Goal: Check status

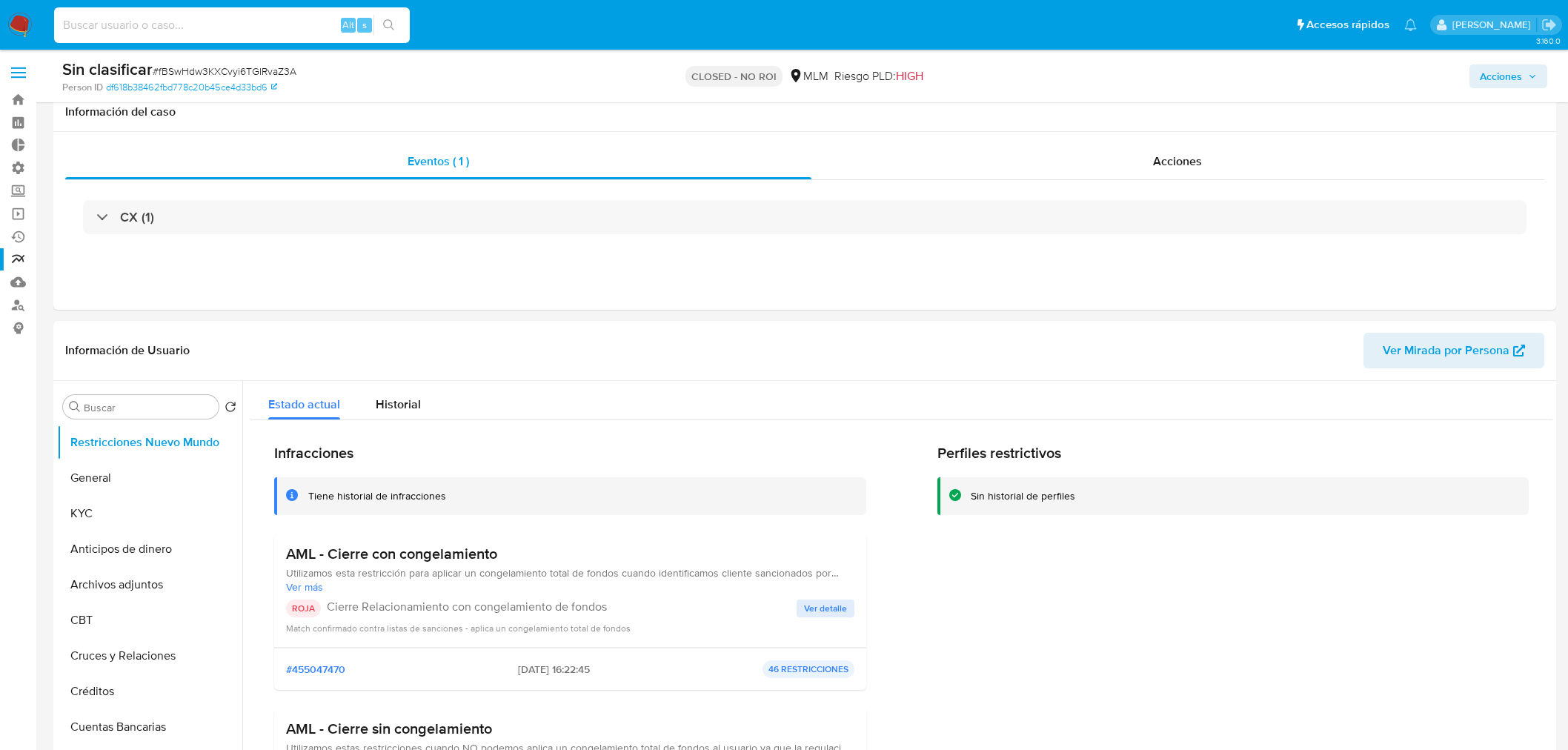
select select "10"
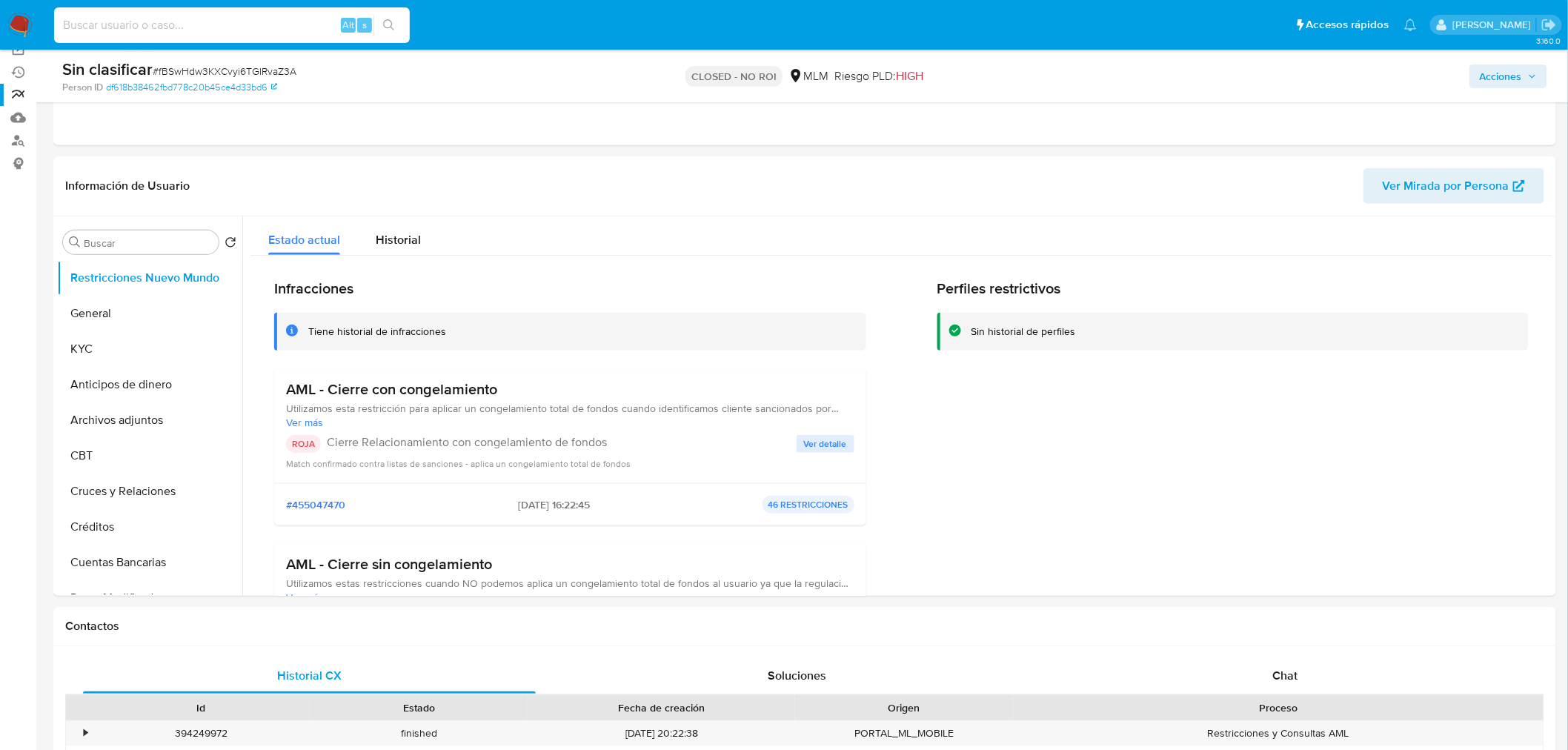
scroll to position [164, 0]
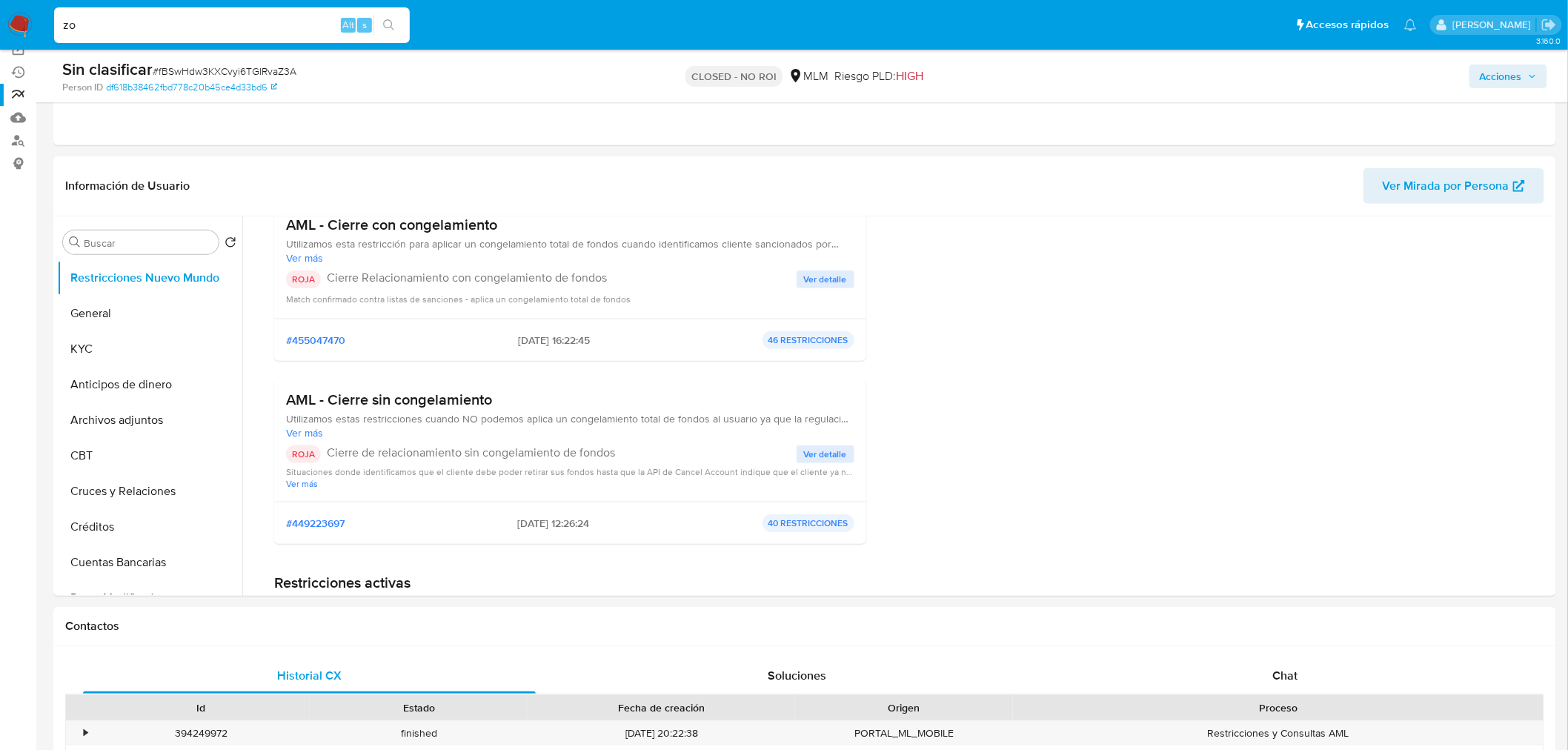
type input "z"
type input "zoebreuer"
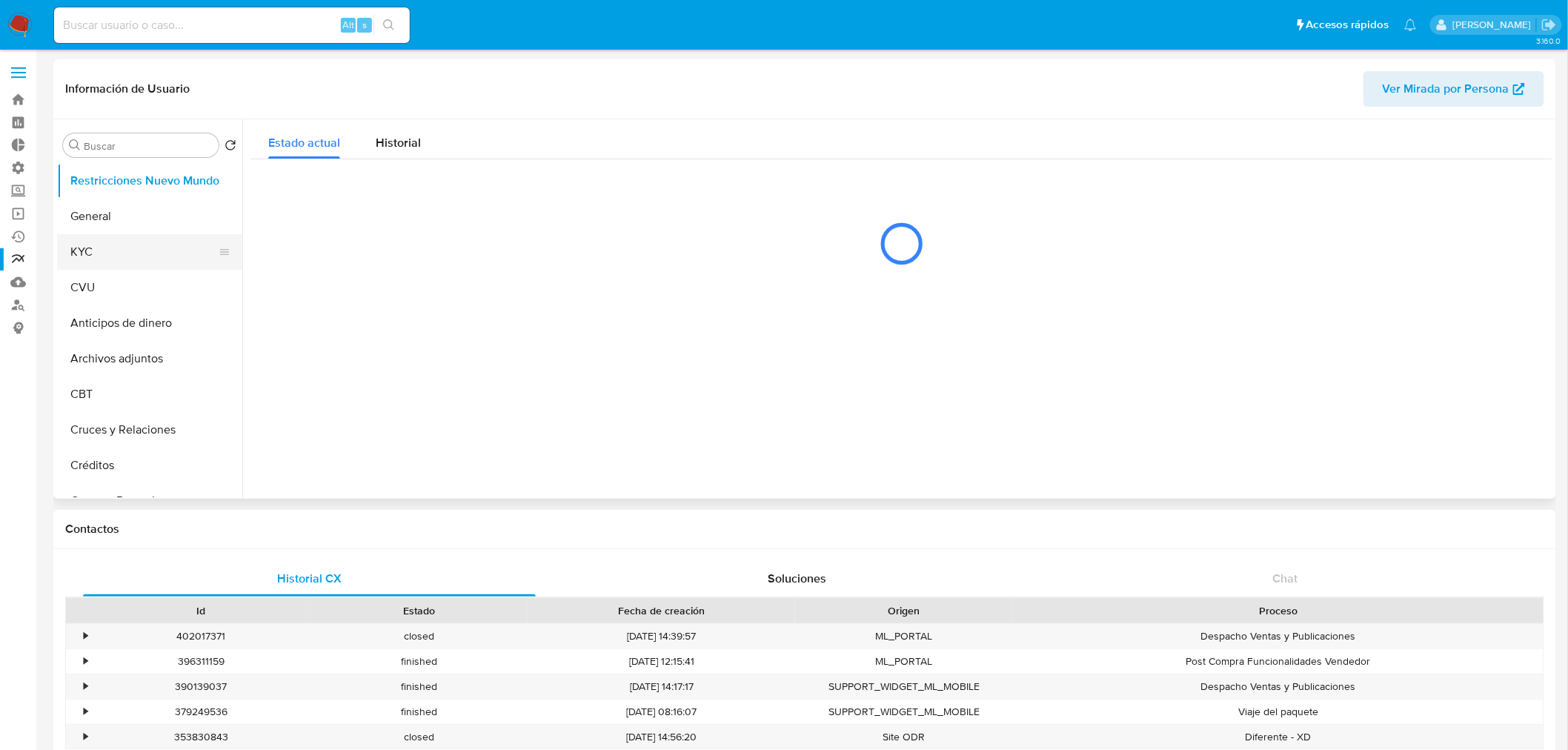
click at [97, 241] on button "KYC" at bounding box center [144, 252] width 174 height 35
select select "10"
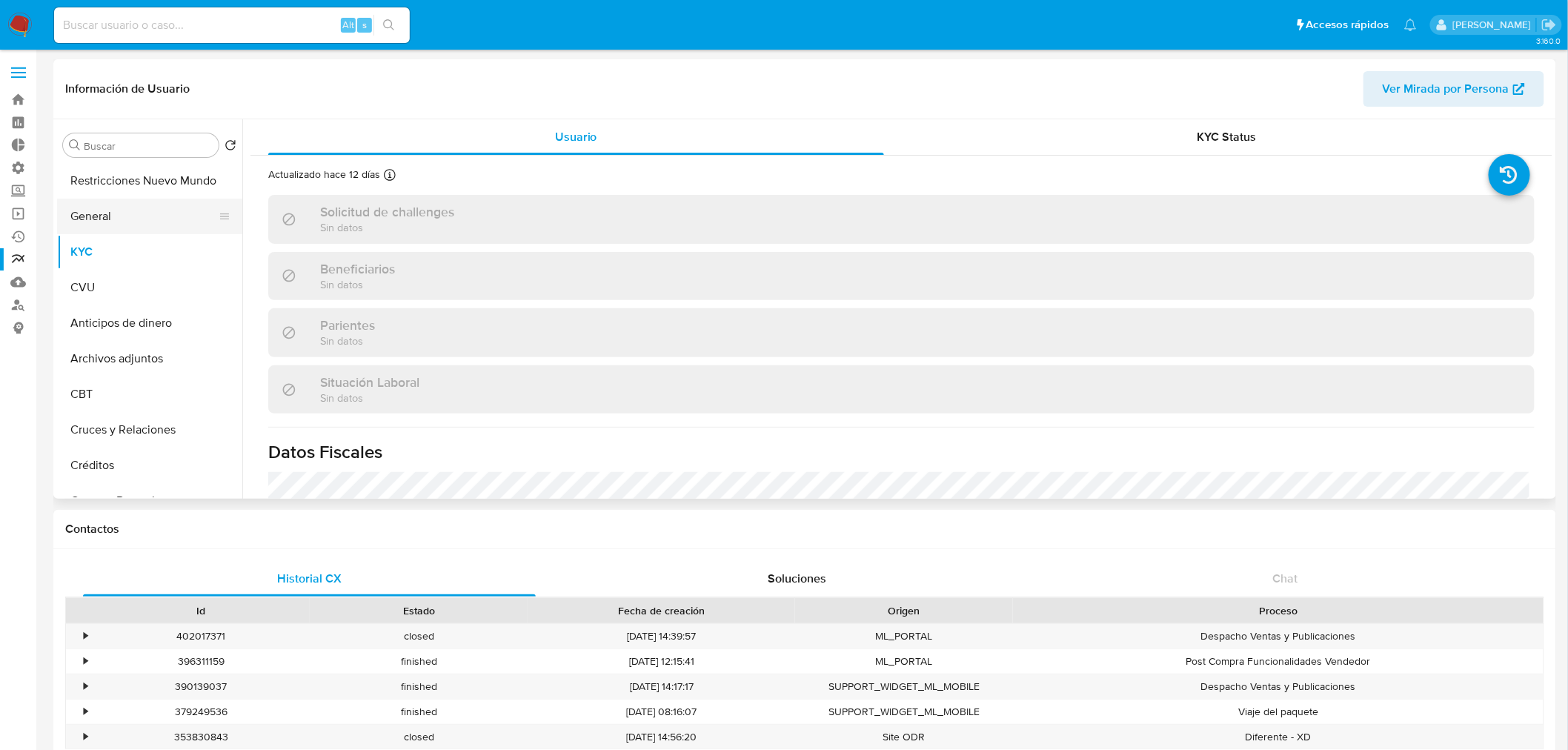
click at [91, 209] on button "General" at bounding box center [144, 216] width 174 height 35
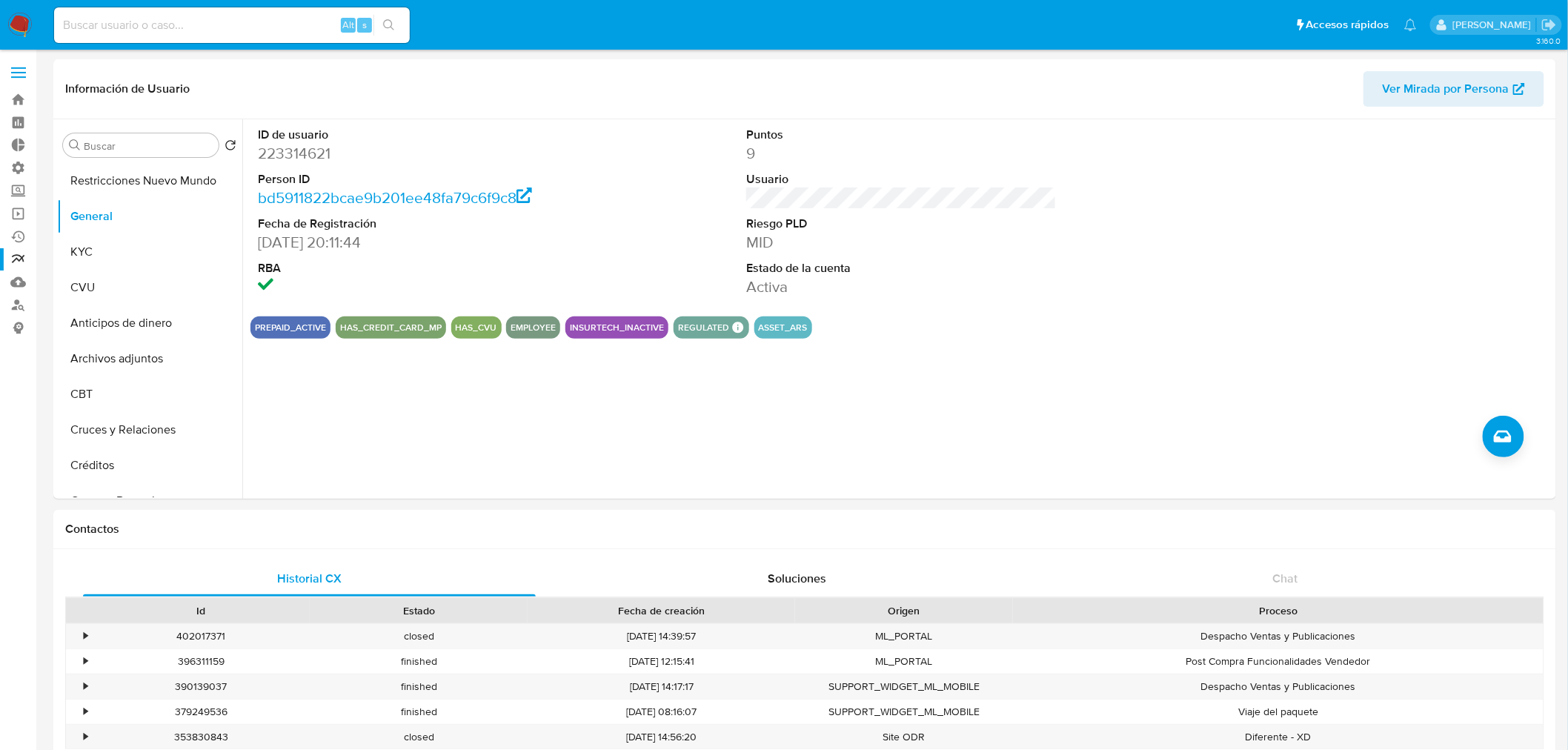
click at [130, 11] on div "Alt s" at bounding box center [231, 25] width 356 height 35
click at [134, 28] on input at bounding box center [231, 25] width 356 height 19
paste input "473332651"
type input "473332651"
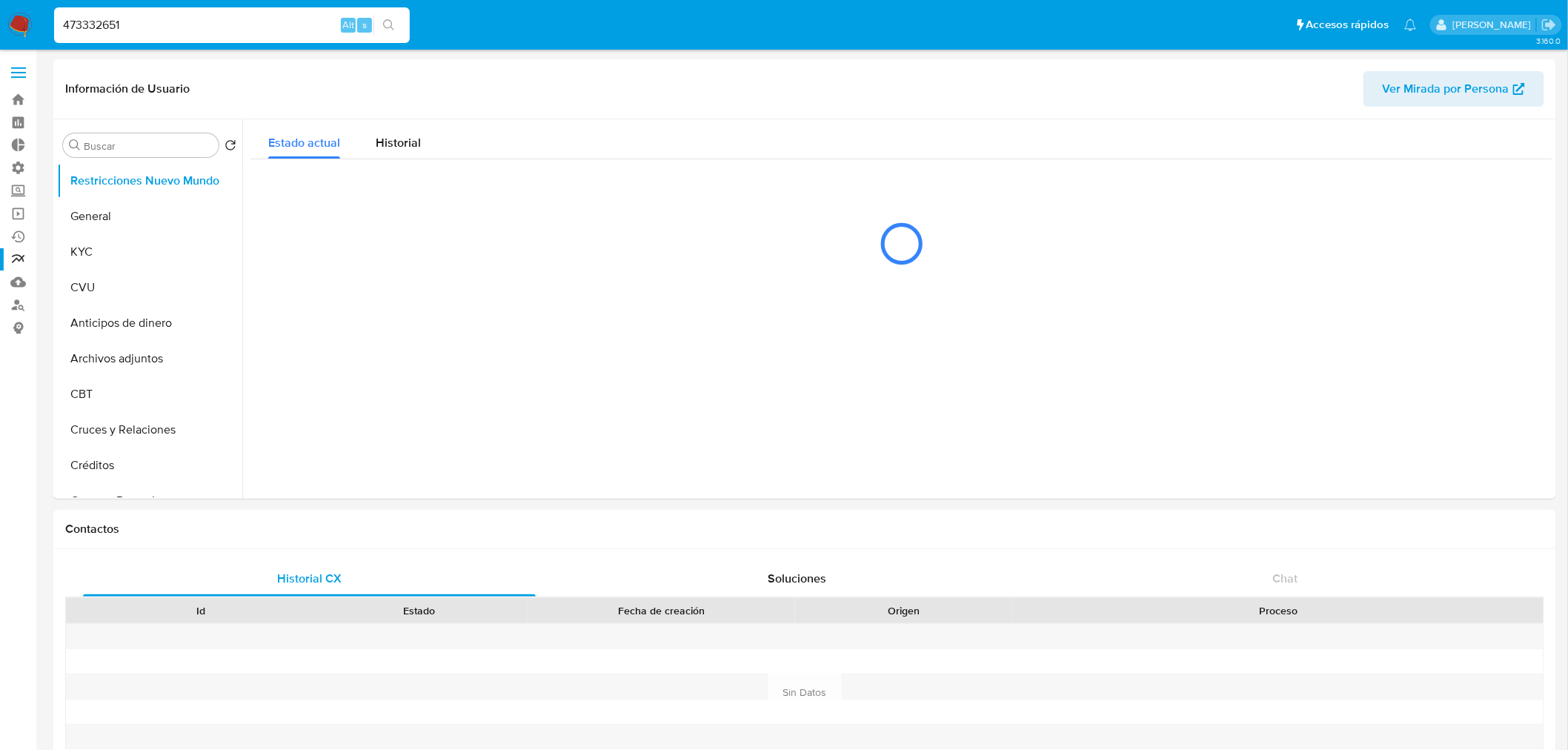
select select "10"
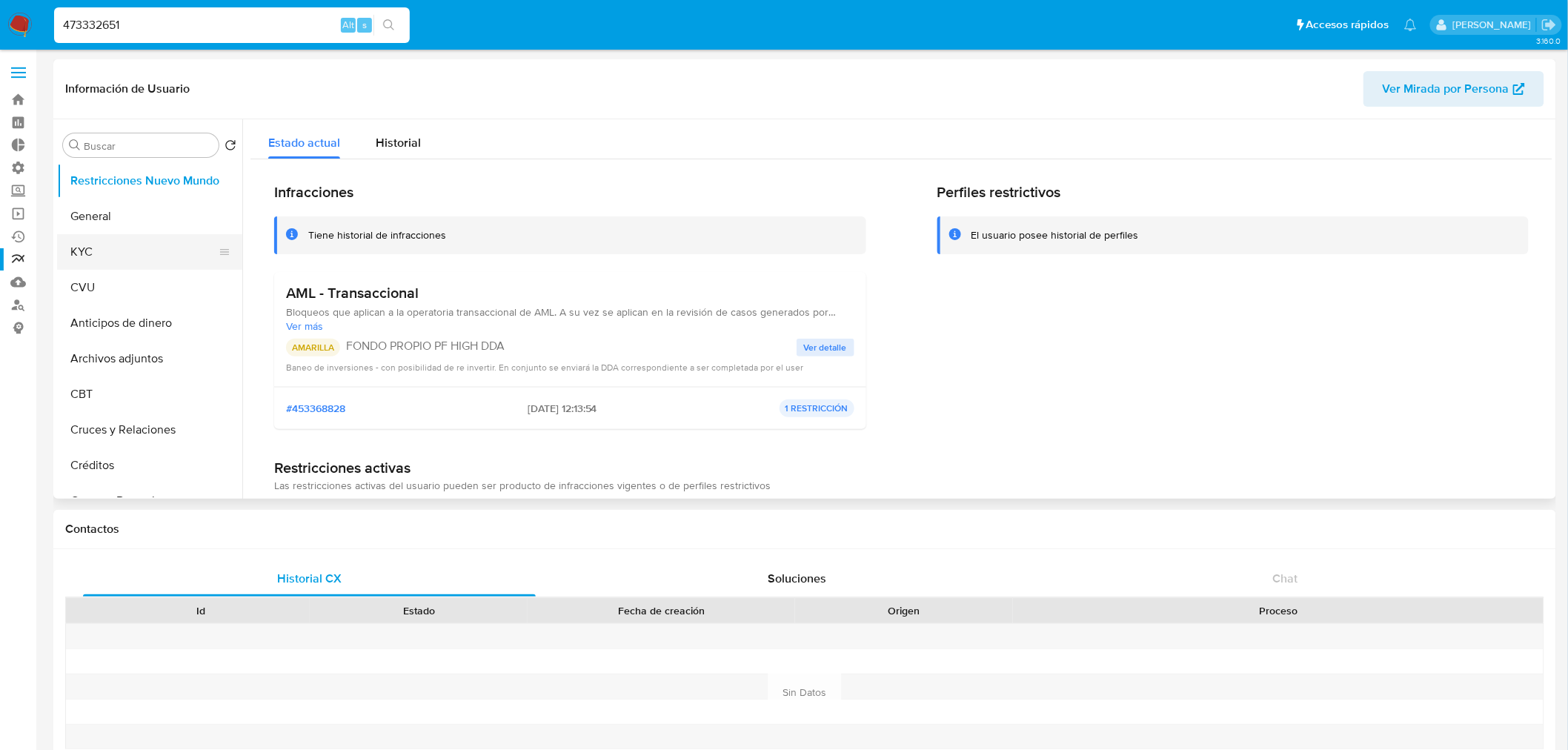
click at [103, 246] on button "KYC" at bounding box center [144, 252] width 174 height 35
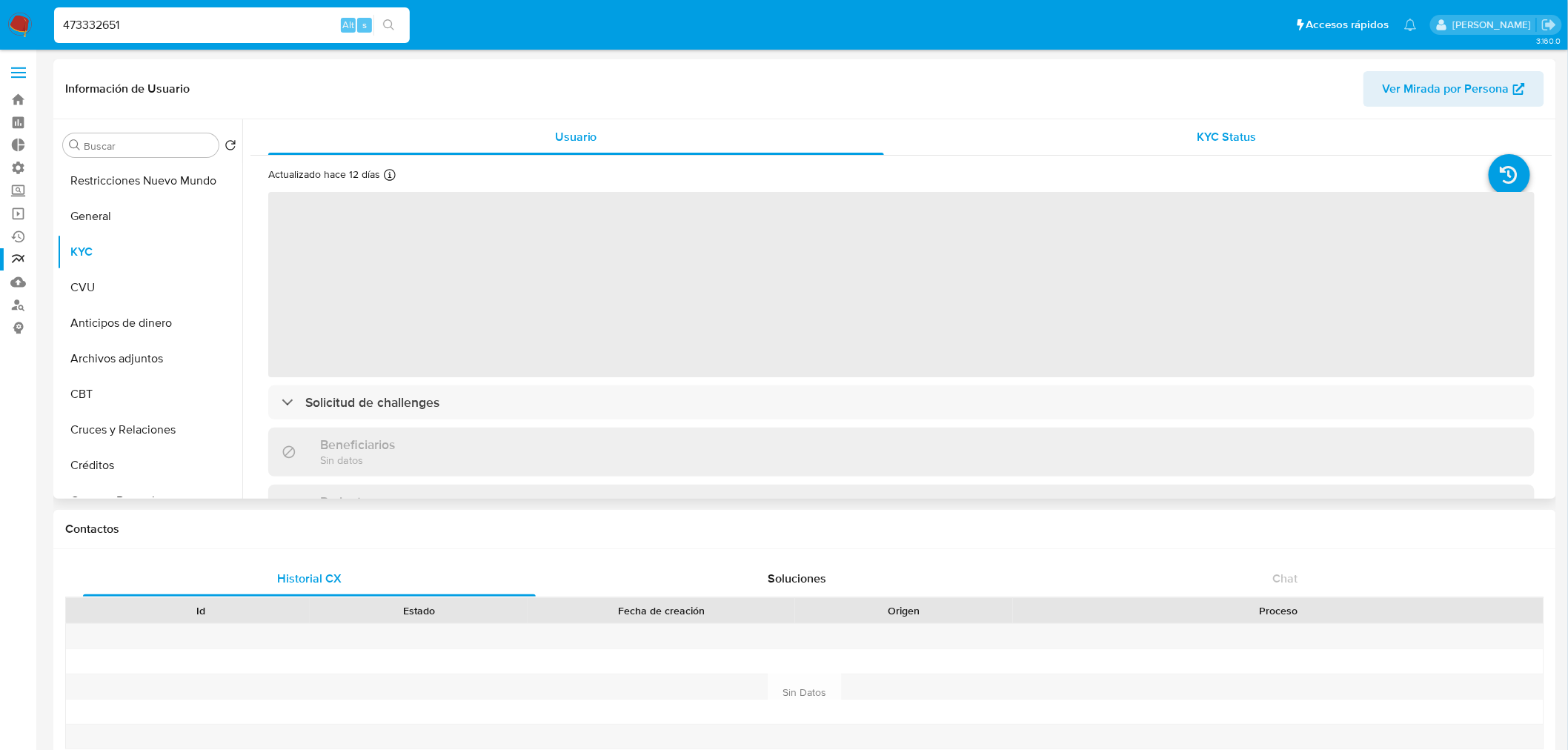
click at [1232, 144] on span "KYC Status" at bounding box center [1227, 137] width 59 height 17
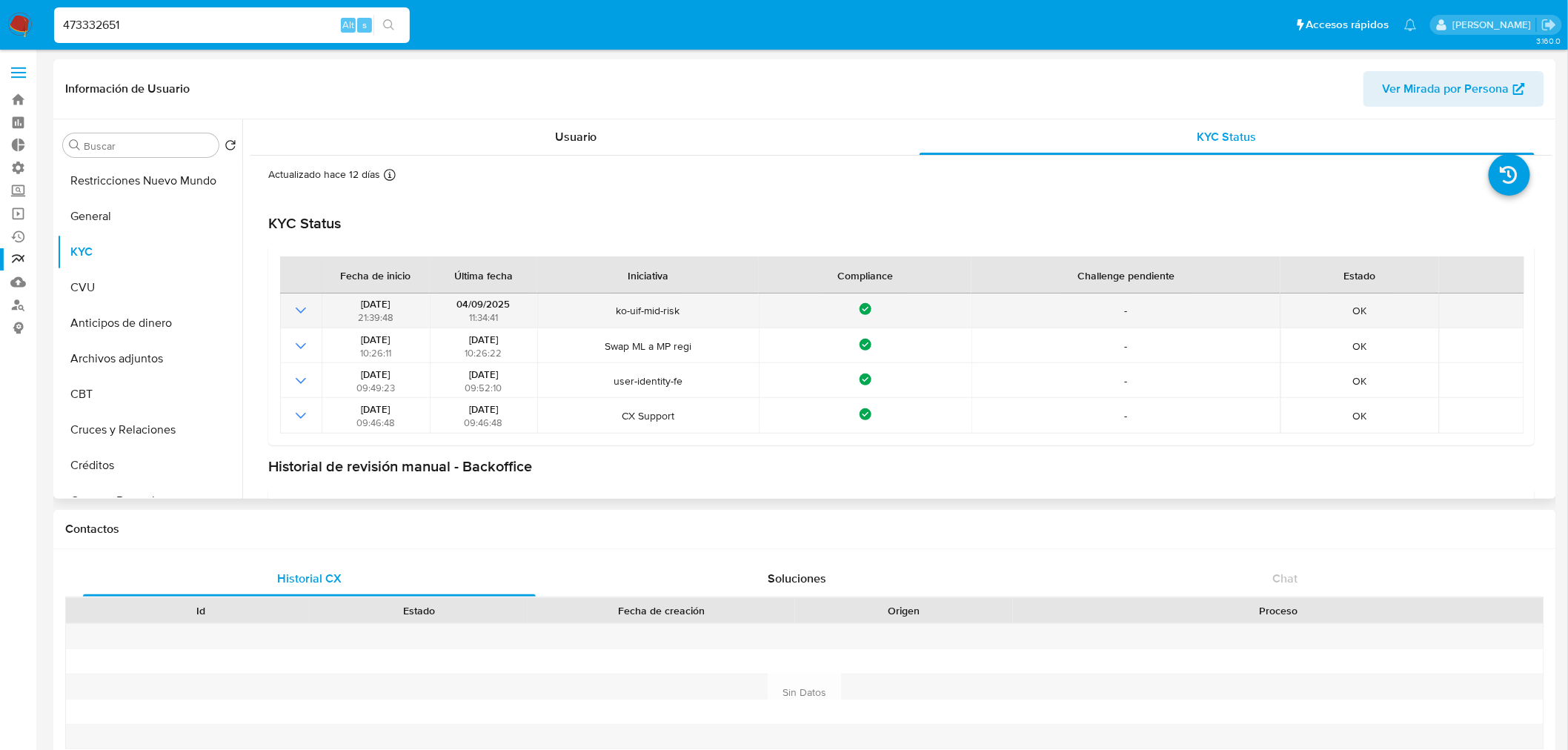
drag, startPoint x: 605, startPoint y: 311, endPoint x: 759, endPoint y: 302, distance: 154.3
click at [759, 302] on tr "[DATE] 21:39:48 [DATE] 11:34:41 ko-uif-mid-risk Compliance - OK" at bounding box center [902, 310] width 1244 height 35
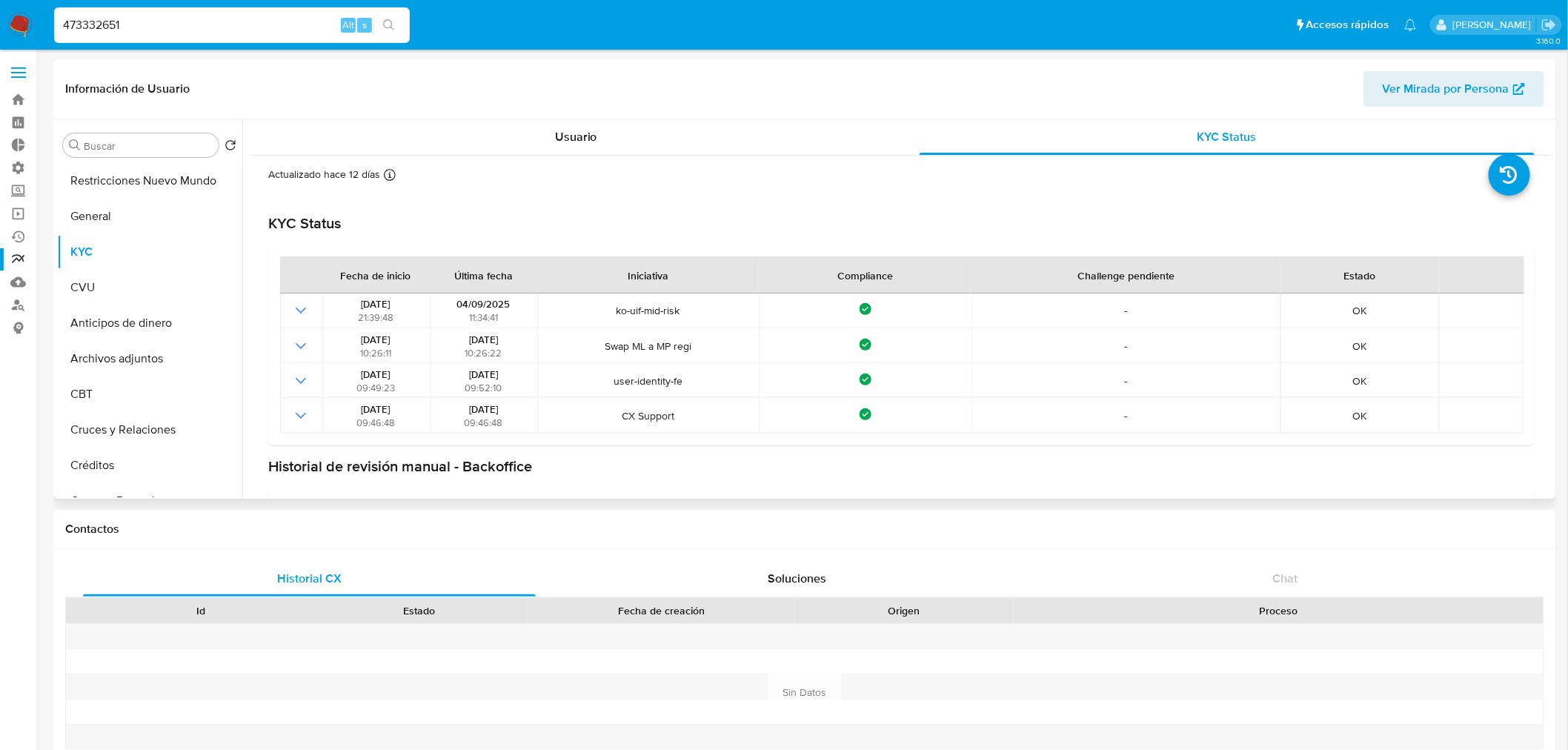
click at [721, 204] on div "KYC Status Fecha de inicio Última fecha Iniciativa Compliance Challenge pendien…" at bounding box center [901, 387] width 1266 height 393
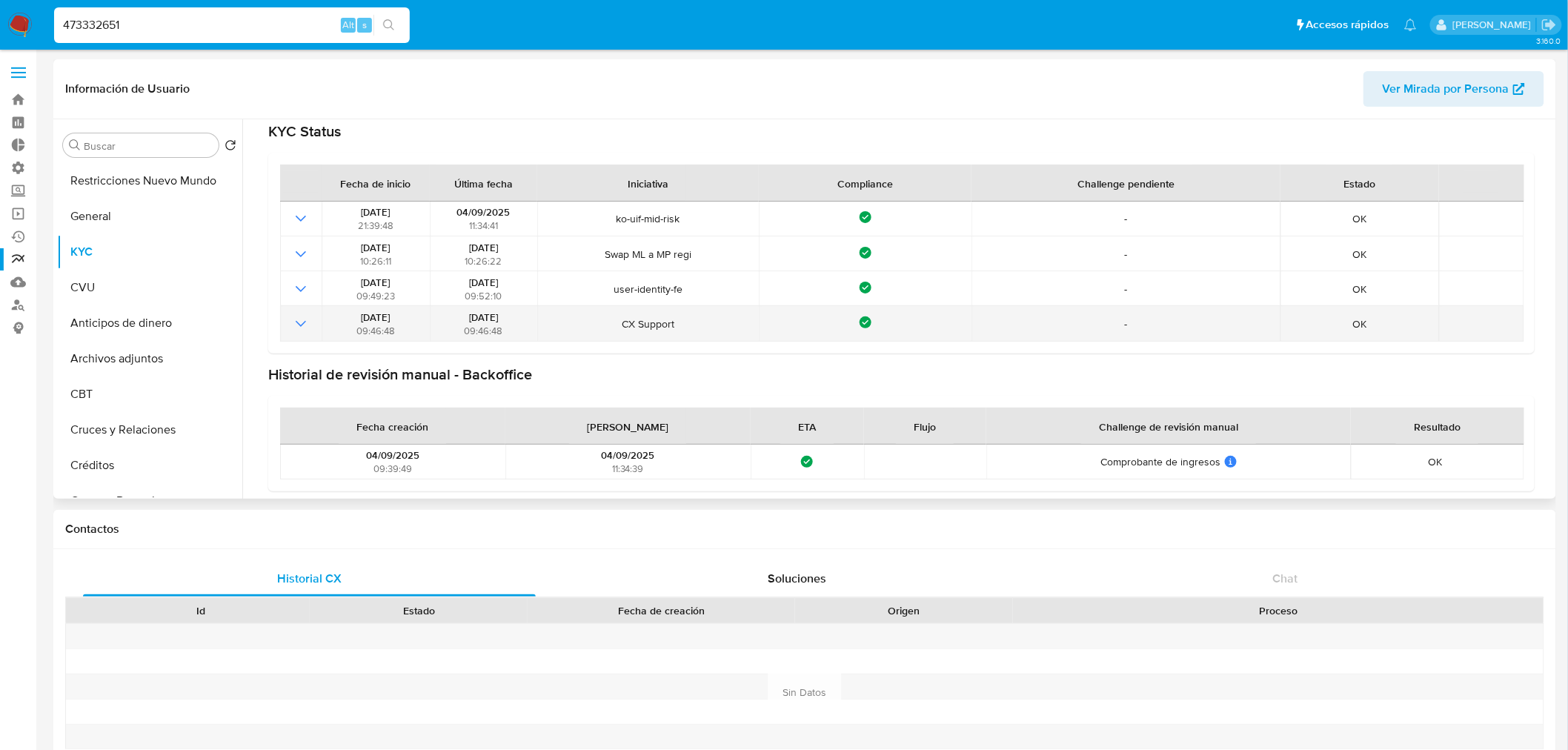
scroll to position [95, 0]
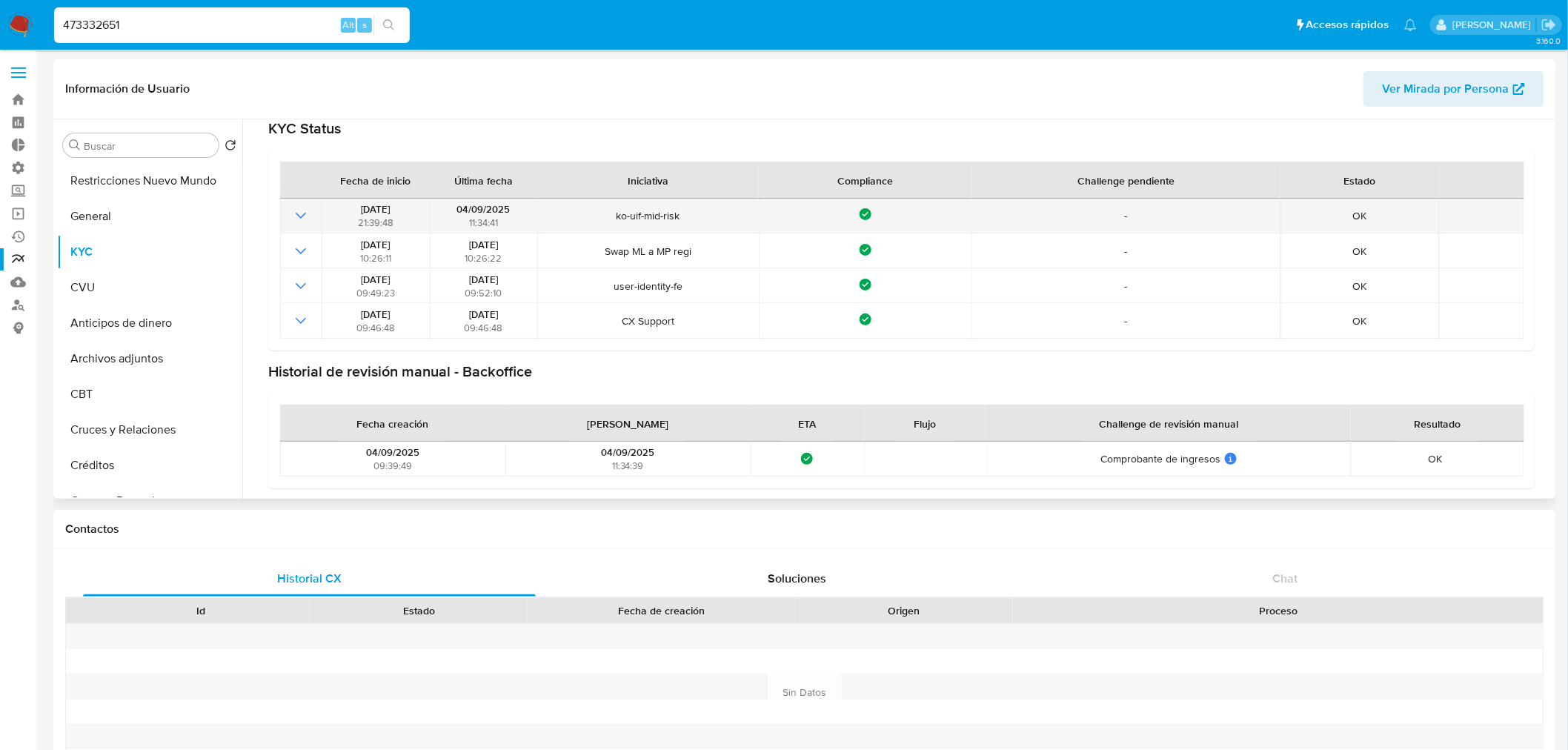
drag, startPoint x: 581, startPoint y: 214, endPoint x: 779, endPoint y: 210, distance: 198.0
click at [779, 210] on tr "[DATE] 21:39:48 [DATE] 11:34:41 ko-uif-mid-risk Compliance - OK" at bounding box center [902, 215] width 1244 height 35
drag, startPoint x: 872, startPoint y: 232, endPoint x: 867, endPoint y: 218, distance: 14.9
click at [867, 218] on tbody "[DATE] 21:39:48 [DATE] 11:34:41 ko-uif-mid-risk Compliance - OK [DATE] 10:26:11…" at bounding box center [902, 268] width 1244 height 140
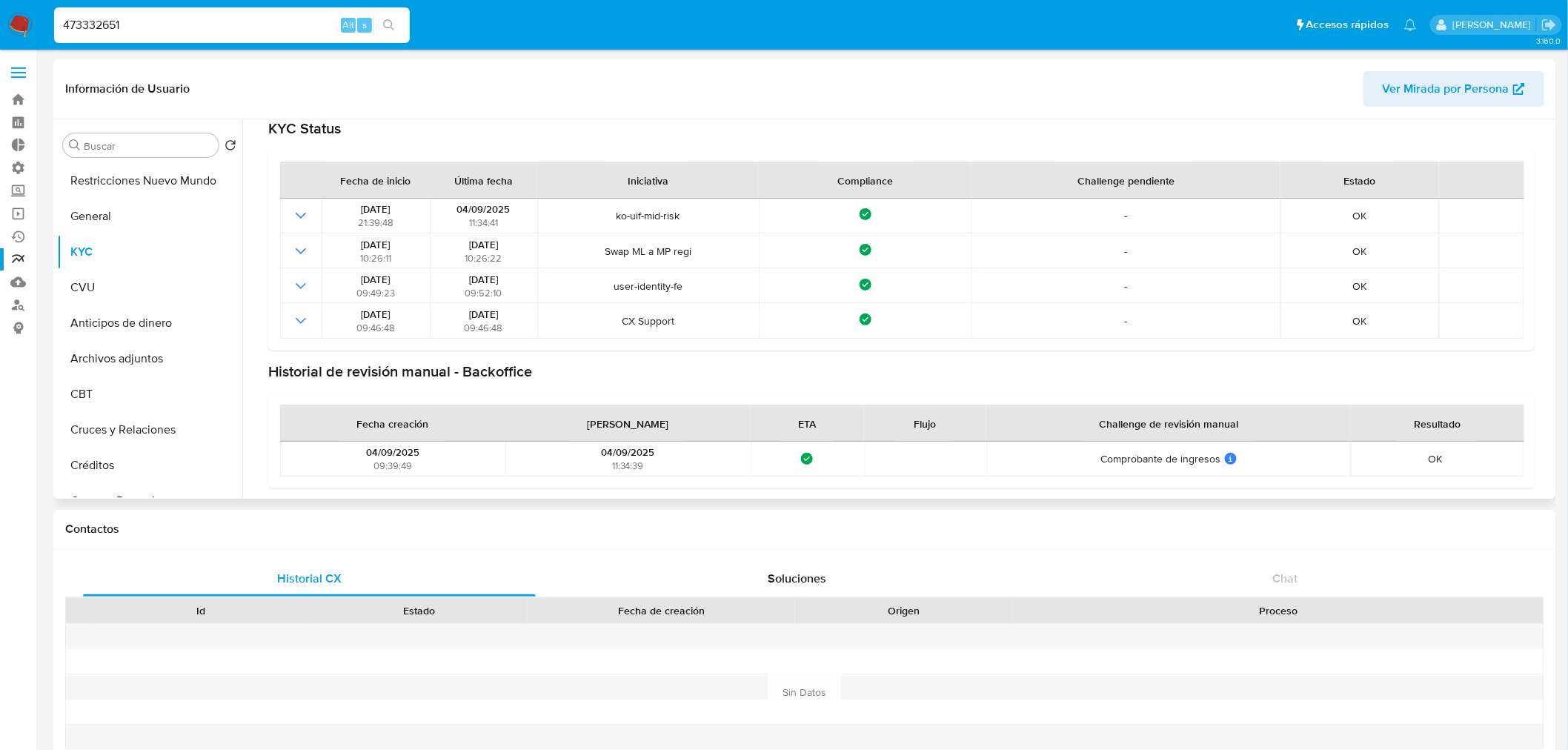
click at [951, 91] on header "Información de Usuario Ver Mirada por Persona" at bounding box center [804, 89] width 1478 height 35
drag, startPoint x: 591, startPoint y: 453, endPoint x: 664, endPoint y: 462, distance: 73.6
click at [664, 462] on div "[DATE] 11:34:39" at bounding box center [627, 458] width 235 height 27
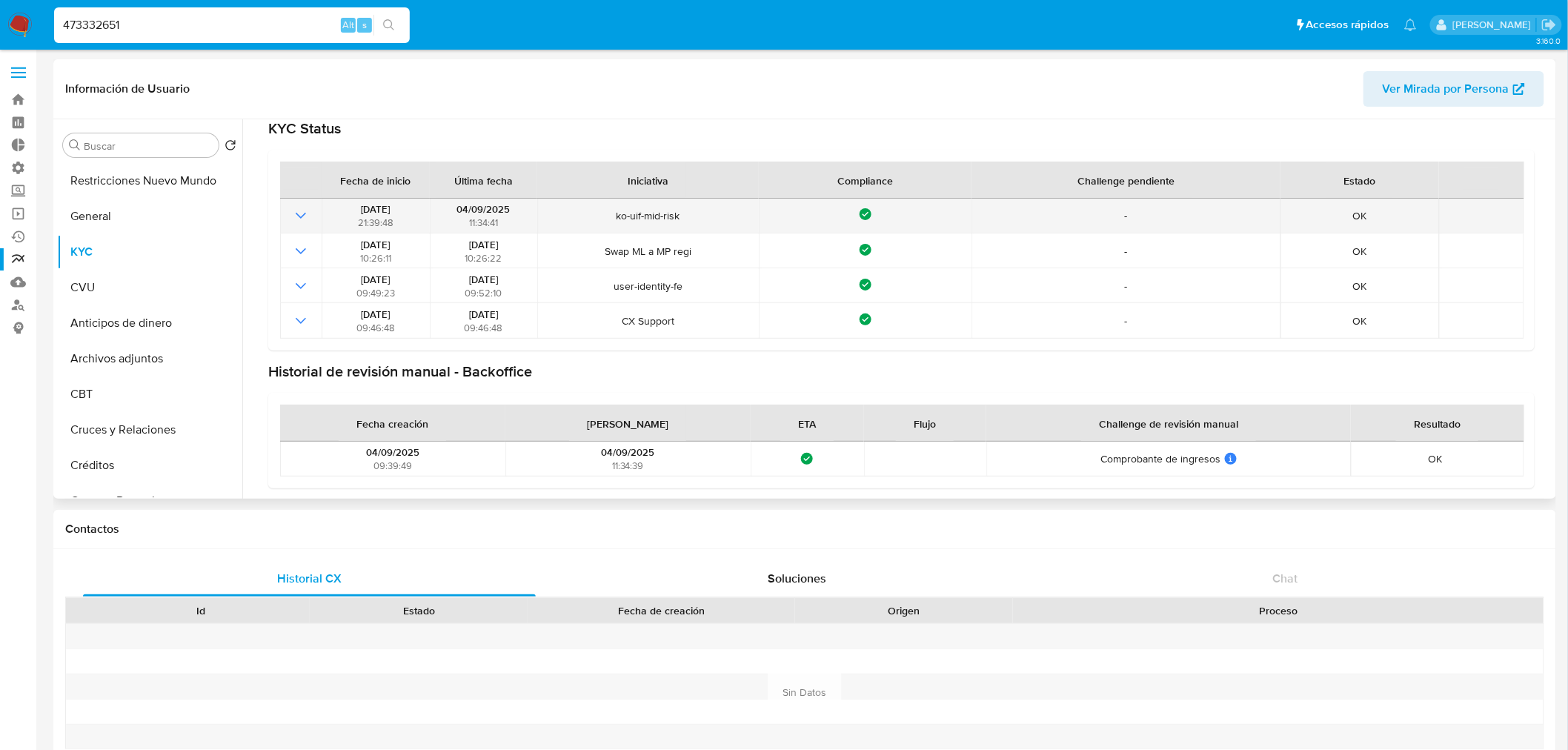
drag, startPoint x: 450, startPoint y: 204, endPoint x: 515, endPoint y: 220, distance: 66.9
click at [515, 220] on div "[DATE] 11:34:41" at bounding box center [484, 215] width 99 height 27
drag, startPoint x: 846, startPoint y: 208, endPoint x: 907, endPoint y: 203, distance: 61.2
click at [907, 203] on td "Compliance" at bounding box center [865, 215] width 214 height 35
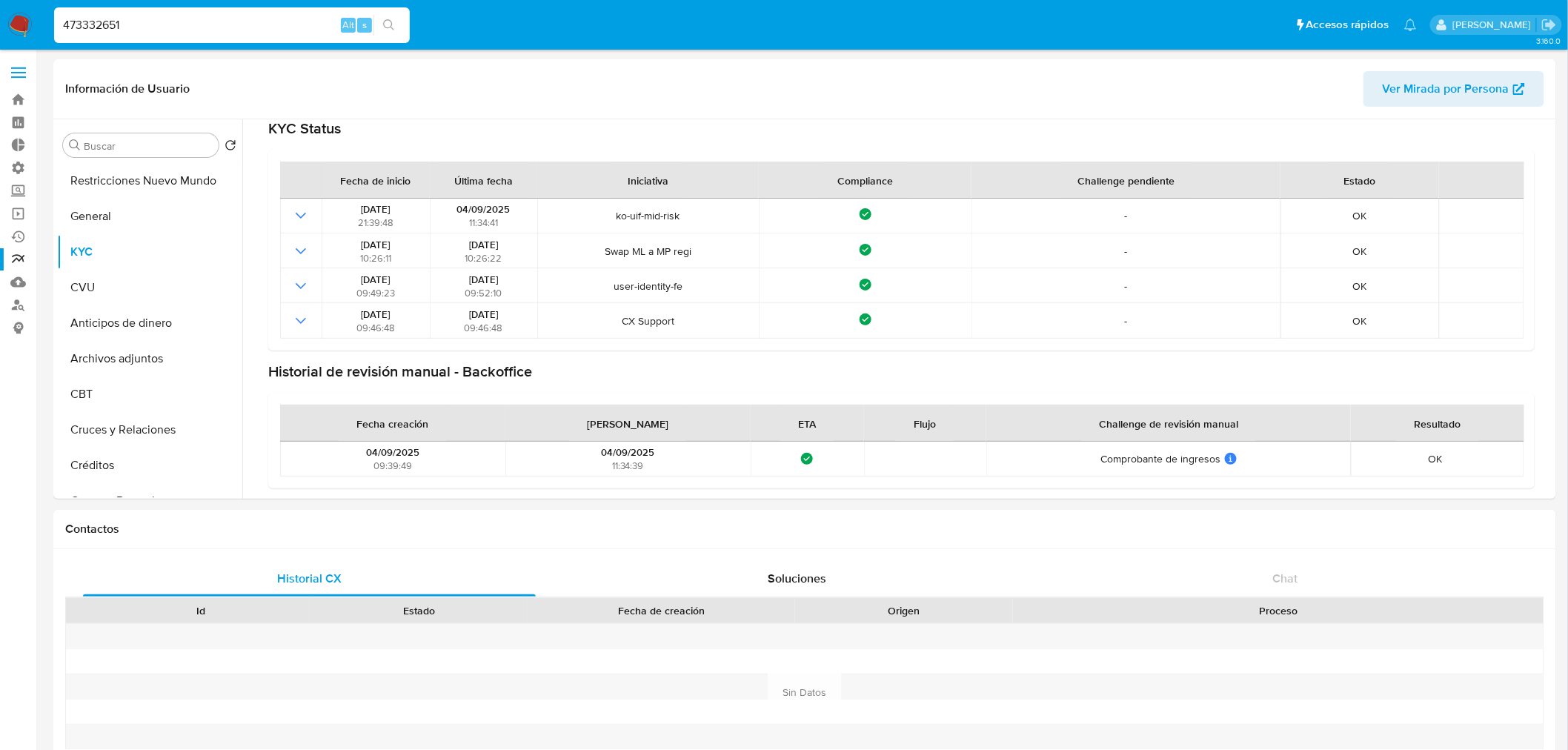
click at [123, 32] on input "473332651" at bounding box center [231, 25] width 356 height 19
paste input "1273009574"
type input "1273009574"
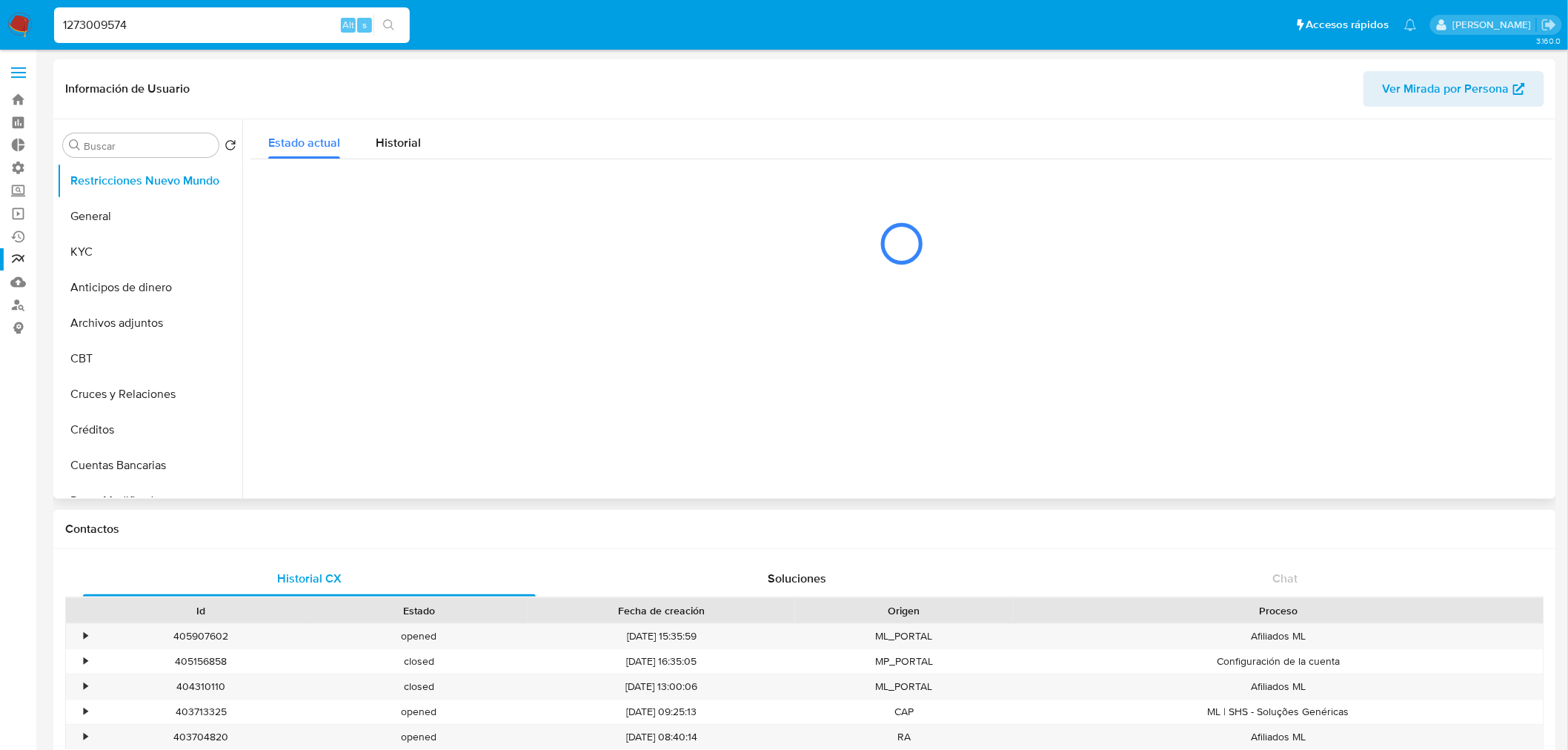
select select "10"
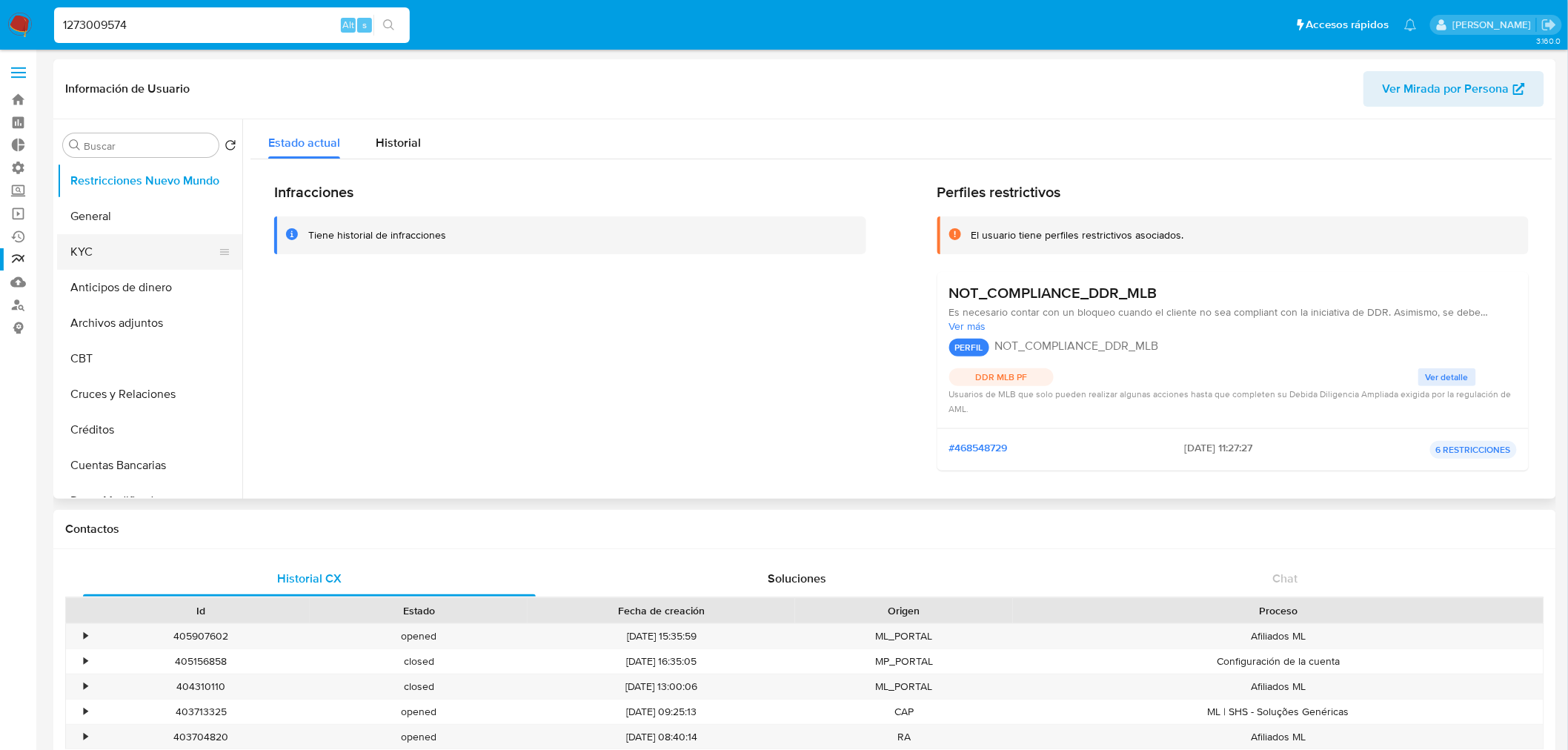
click at [86, 259] on button "KYC" at bounding box center [144, 252] width 174 height 35
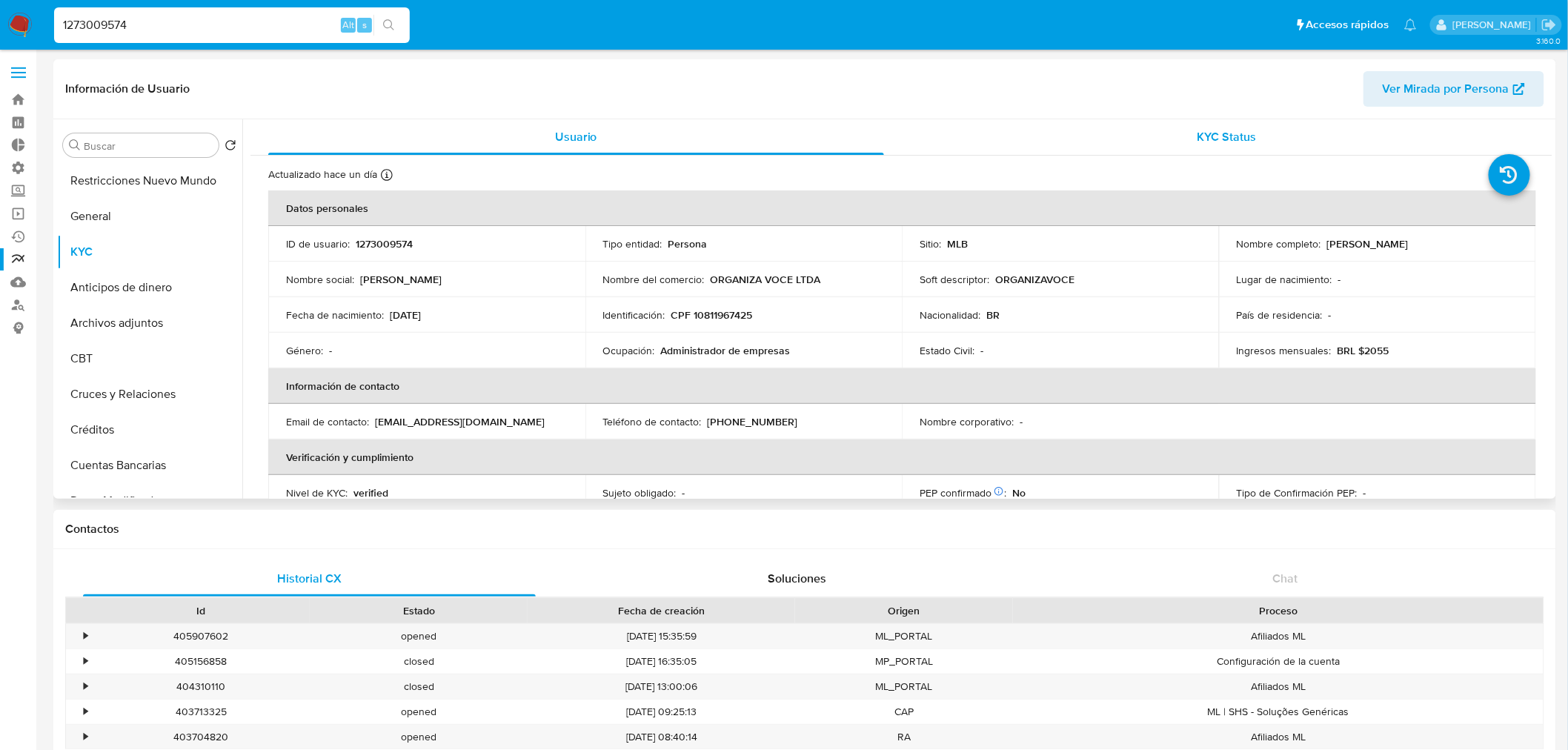
click at [1218, 122] on div "KYC Status" at bounding box center [1228, 137] width 616 height 35
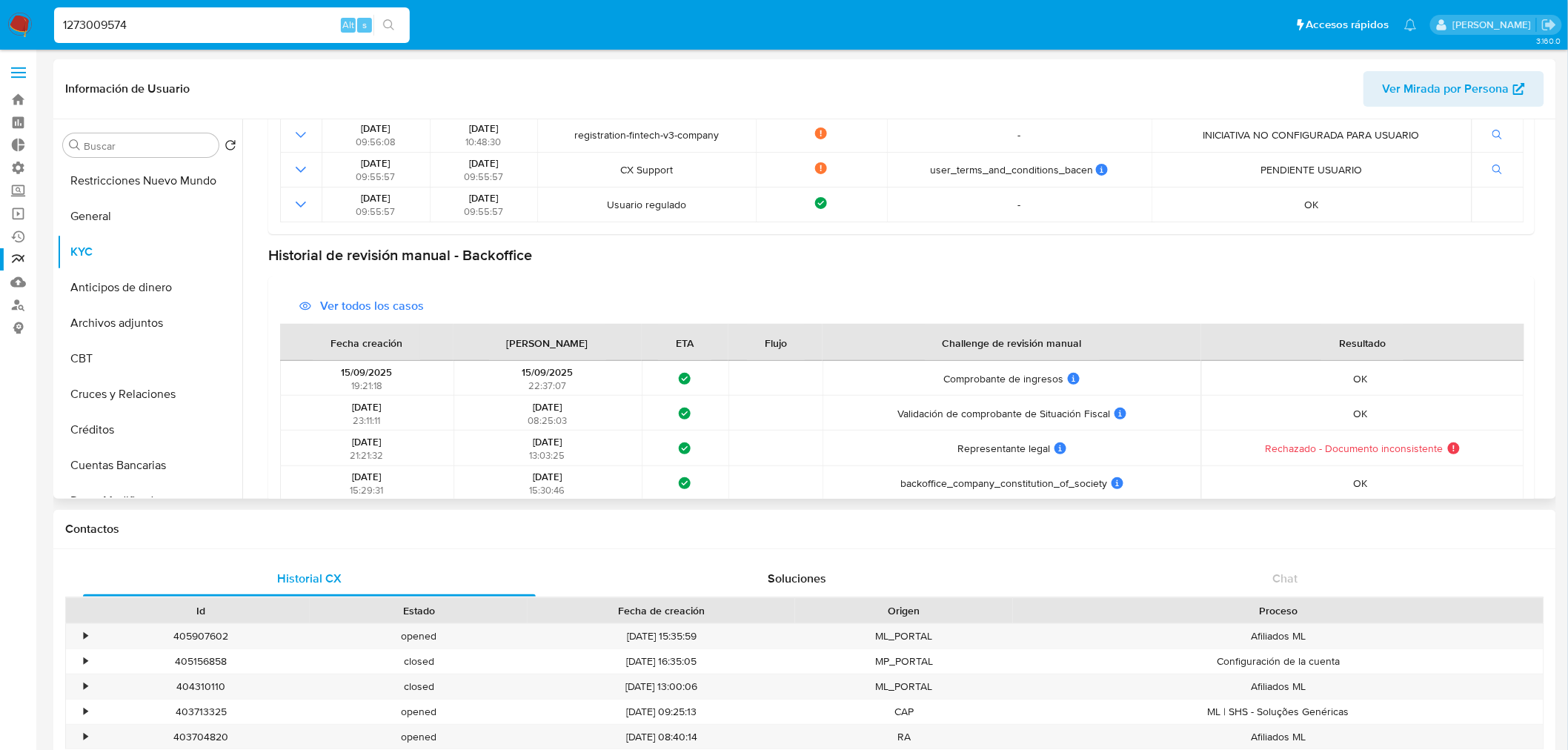
scroll to position [480, 0]
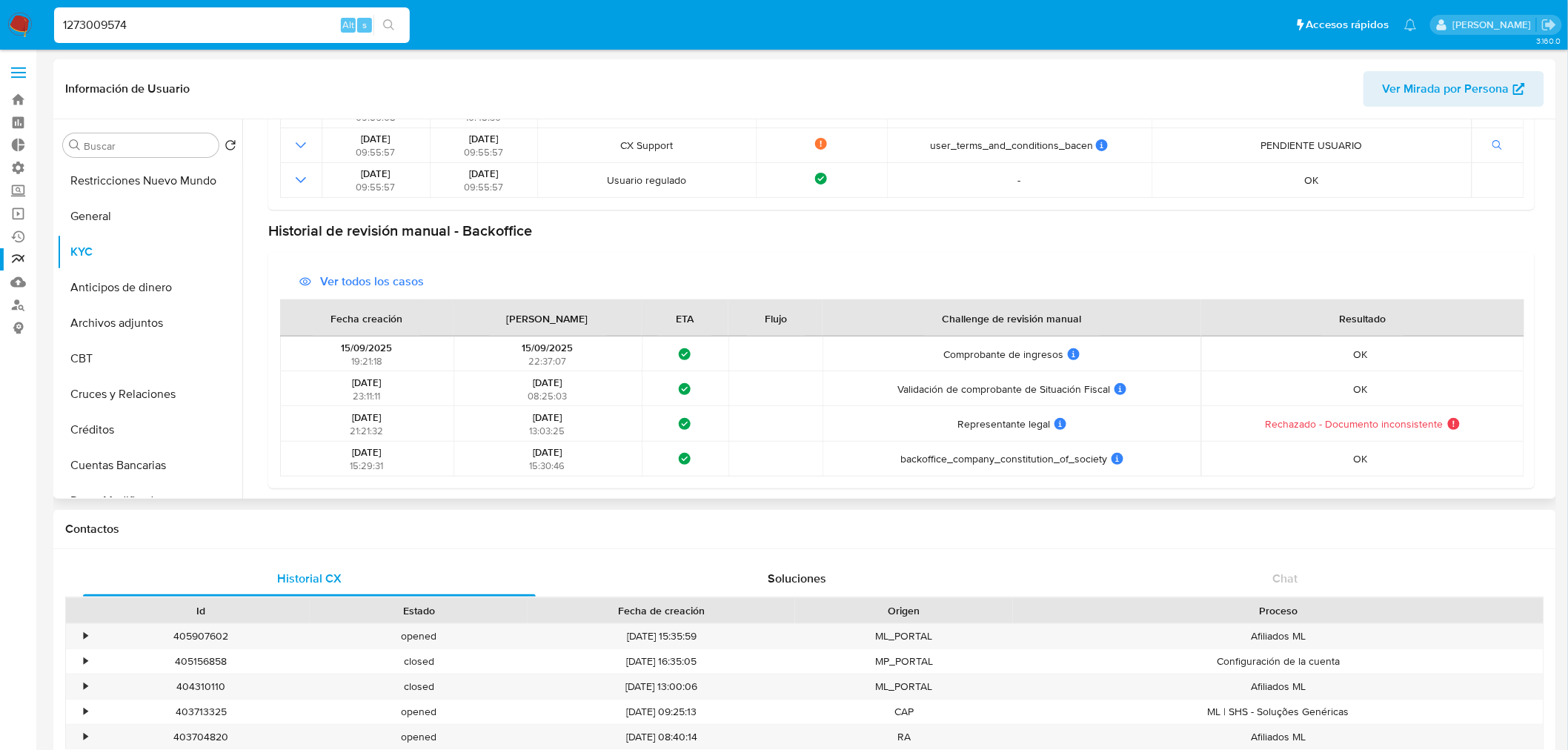
drag, startPoint x: 512, startPoint y: 341, endPoint x: 569, endPoint y: 341, distance: 57.0
click at [569, 341] on div "[DATE] 22:37:07" at bounding box center [546, 354] width 178 height 27
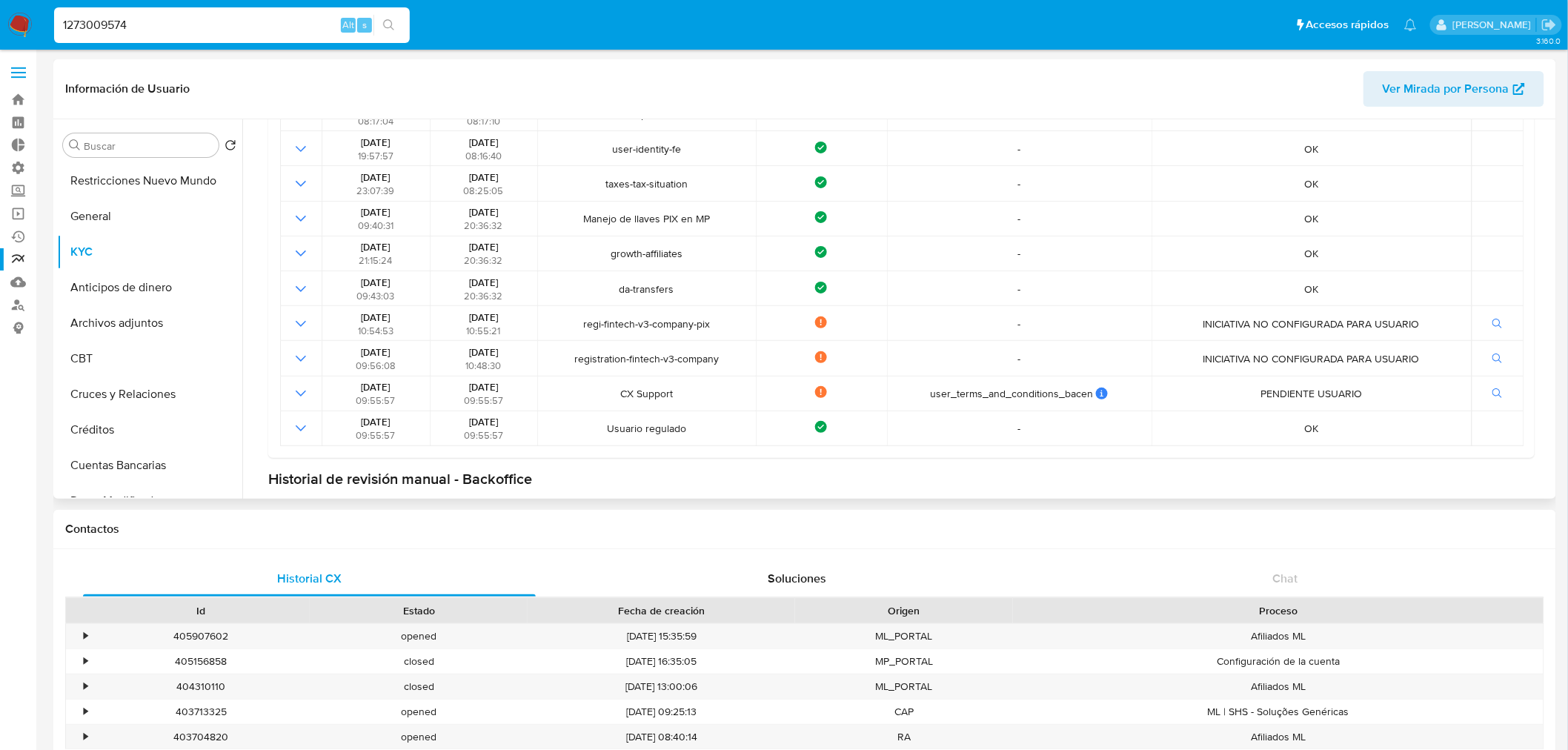
scroll to position [69, 0]
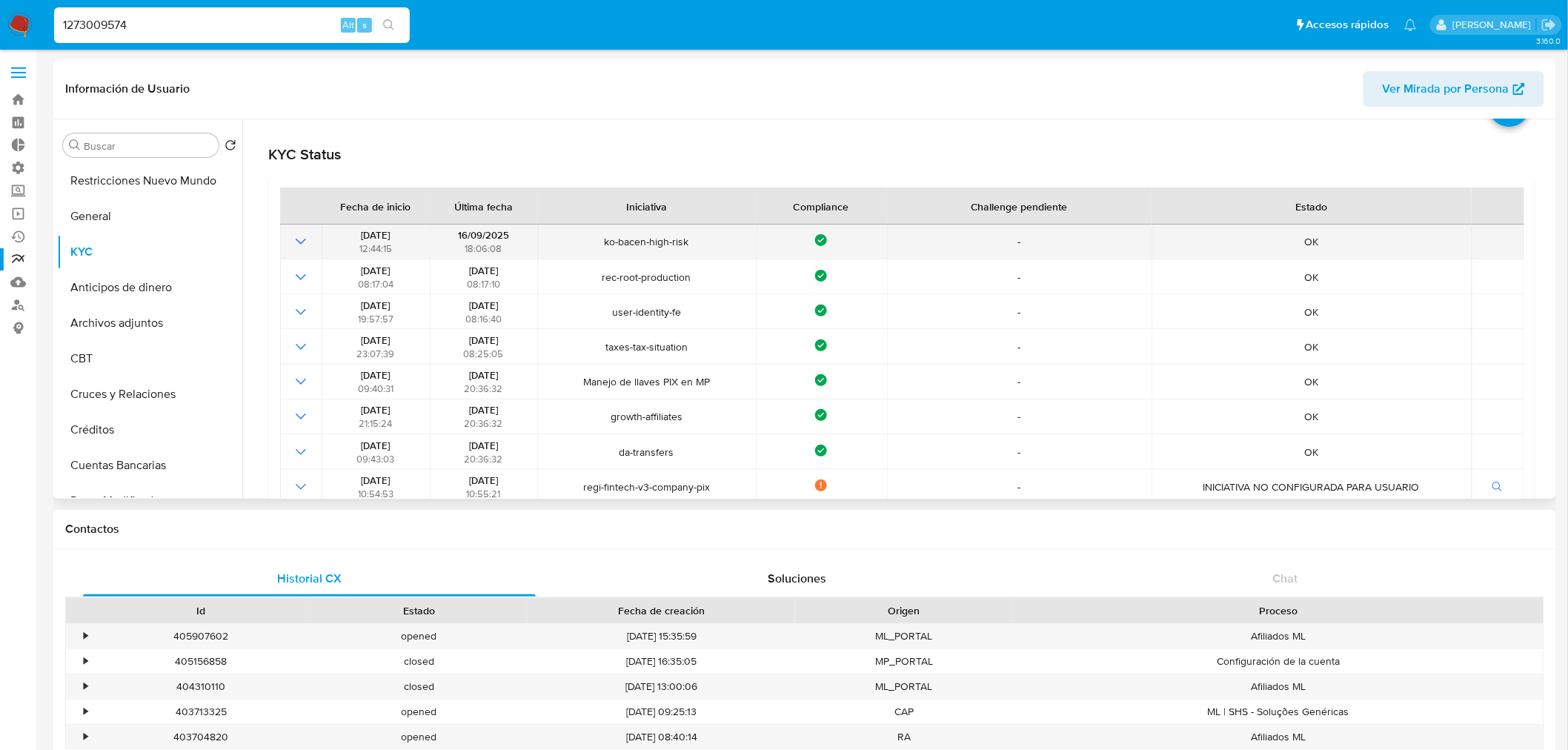
drag, startPoint x: 451, startPoint y: 237, endPoint x: 497, endPoint y: 232, distance: 46.3
click at [497, 232] on div "[DATE] 18:06:08" at bounding box center [484, 242] width 99 height 27
click at [559, 240] on span "ko-bacen-high-risk" at bounding box center [647, 241] width 209 height 13
drag, startPoint x: 797, startPoint y: 239, endPoint x: 854, endPoint y: 231, distance: 57.6
click at [854, 231] on td "Compliance" at bounding box center [821, 242] width 131 height 35
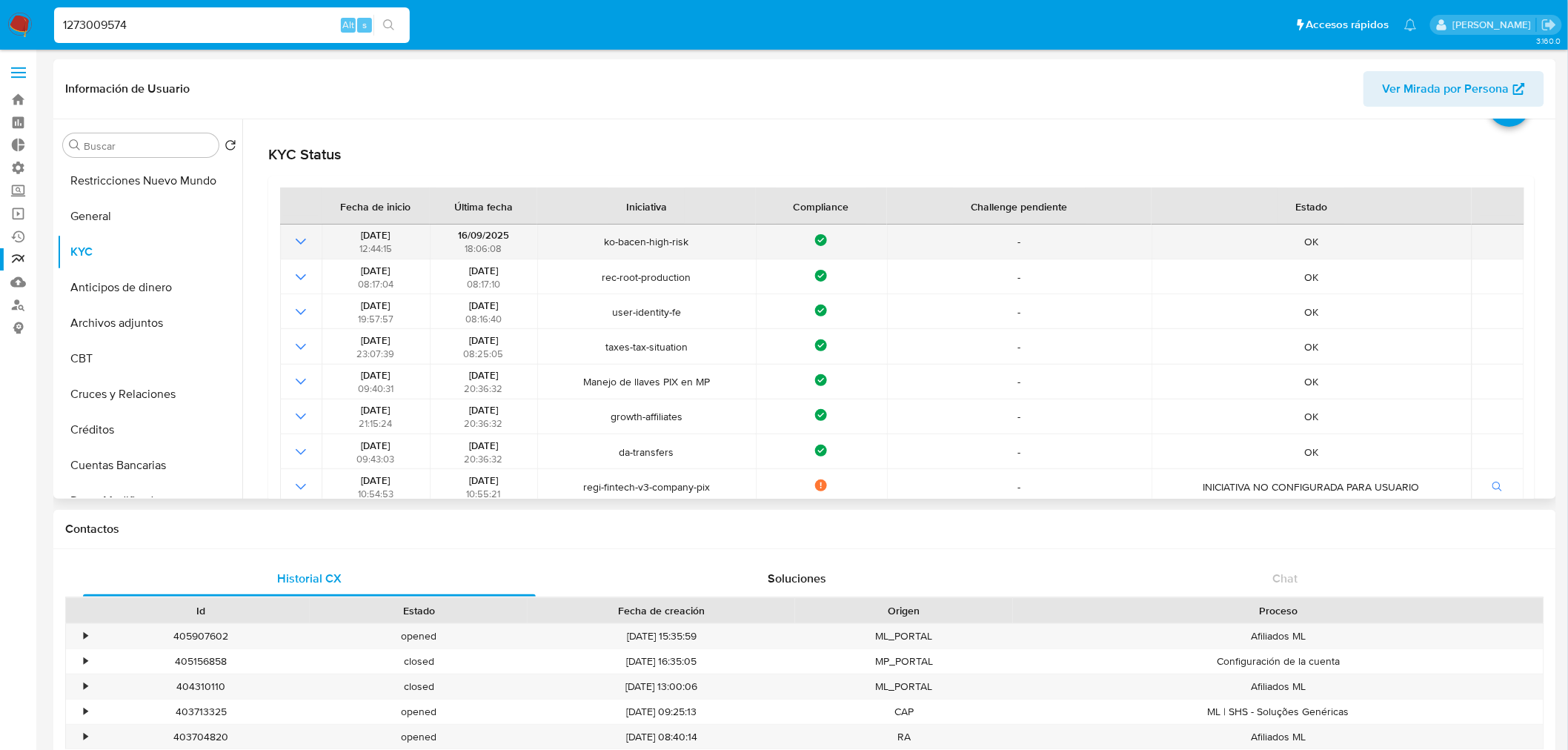
drag, startPoint x: 728, startPoint y: 245, endPoint x: 603, endPoint y: 251, distance: 125.1
click at [603, 251] on td "ko-bacen-high-risk" at bounding box center [646, 242] width 218 height 35
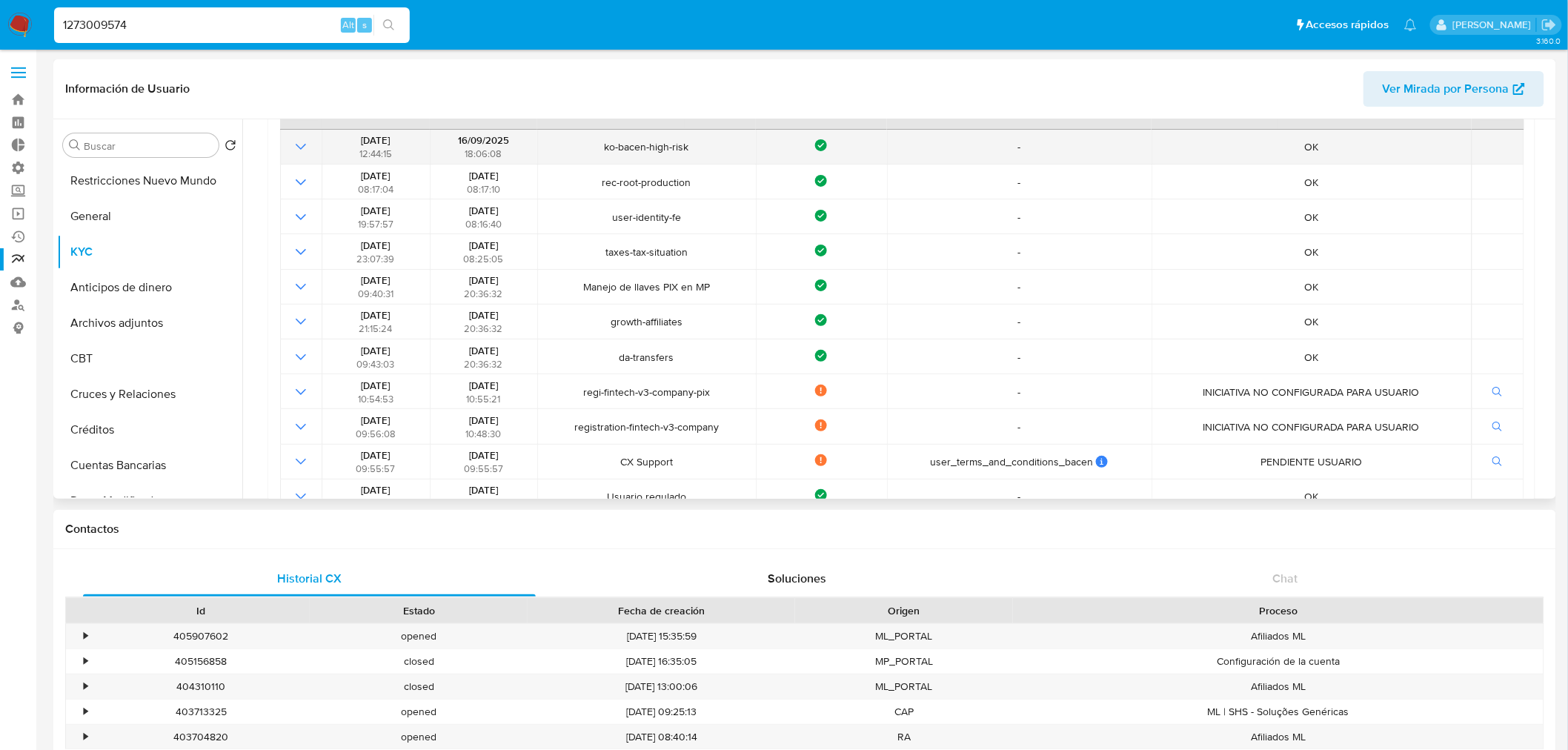
scroll to position [164, 0]
